Goal: Information Seeking & Learning: Check status

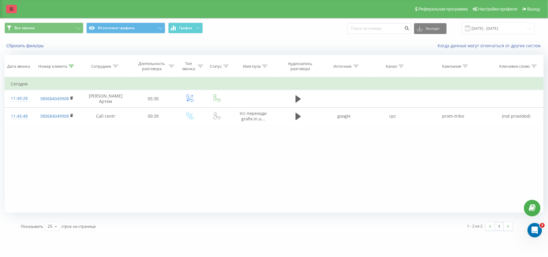
click at [12, 9] on icon at bounding box center [12, 9] width 4 height 4
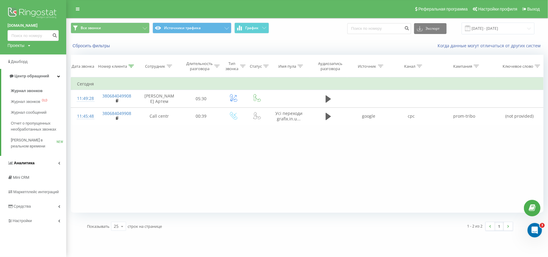
click at [38, 162] on link "Аналитика" at bounding box center [33, 163] width 66 height 14
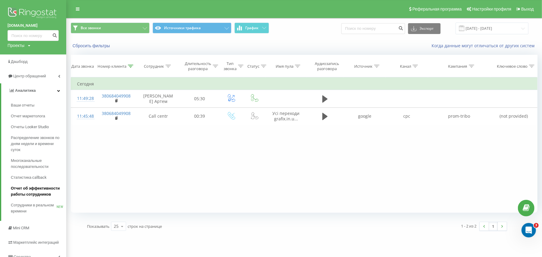
click at [34, 196] on span "Отчет об эффективности работы сотрудников" at bounding box center [37, 191] width 52 height 12
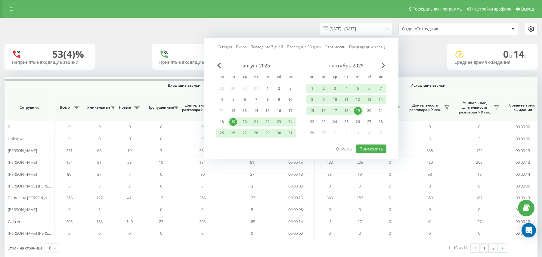
click at [227, 47] on link "Сегодня" at bounding box center [225, 47] width 15 height 6
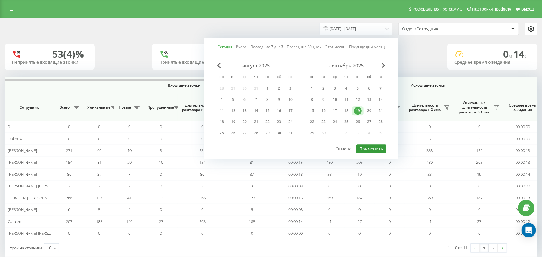
click at [372, 151] on button "Применить" at bounding box center [371, 148] width 30 height 9
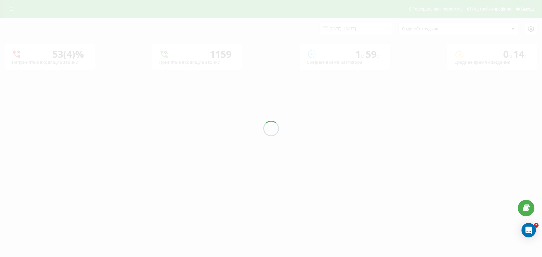
type input "[DATE] - [DATE]"
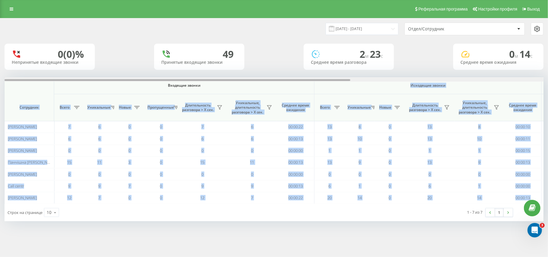
drag, startPoint x: 339, startPoint y: 82, endPoint x: 456, endPoint y: 78, distance: 117.4
click at [456, 78] on div "Входящие звонки Исходящие звонки Все звонки Сотрудник Всего Уникальные Новые Пр…" at bounding box center [274, 140] width 539 height 127
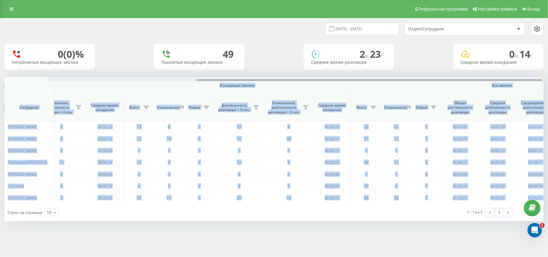
scroll to position [0, 300]
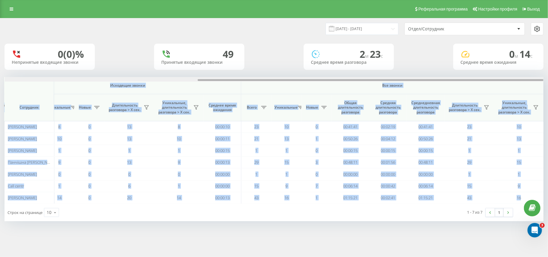
drag, startPoint x: 348, startPoint y: 79, endPoint x: 548, endPoint y: 69, distance: 200.1
click at [542, 69] on div "[DATE] - [DATE] Отдел/Сотрудник 0 (0)% Непринятые входящие звонки 49 Принятые в…" at bounding box center [274, 125] width 548 height 215
click at [473, 86] on span "Все звонки" at bounding box center [392, 85] width 267 height 5
click at [375, 83] on span "Все звонки" at bounding box center [392, 85] width 267 height 5
